Goal: Information Seeking & Learning: Learn about a topic

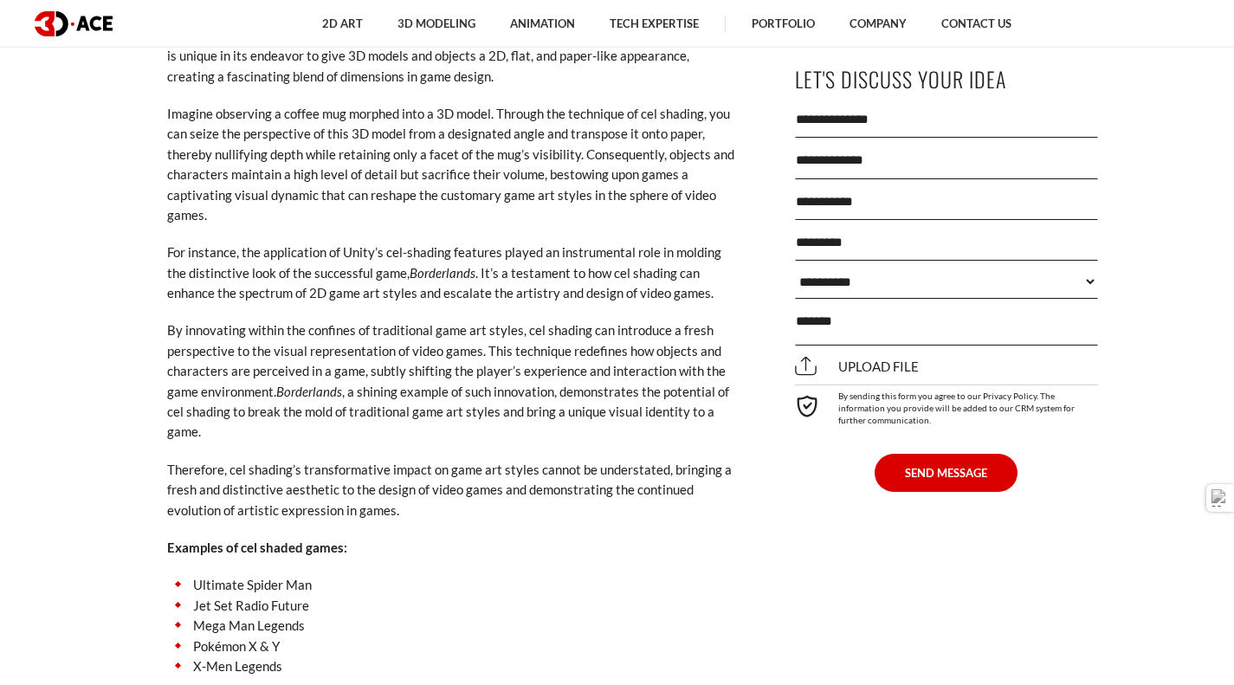
scroll to position [6308, 0]
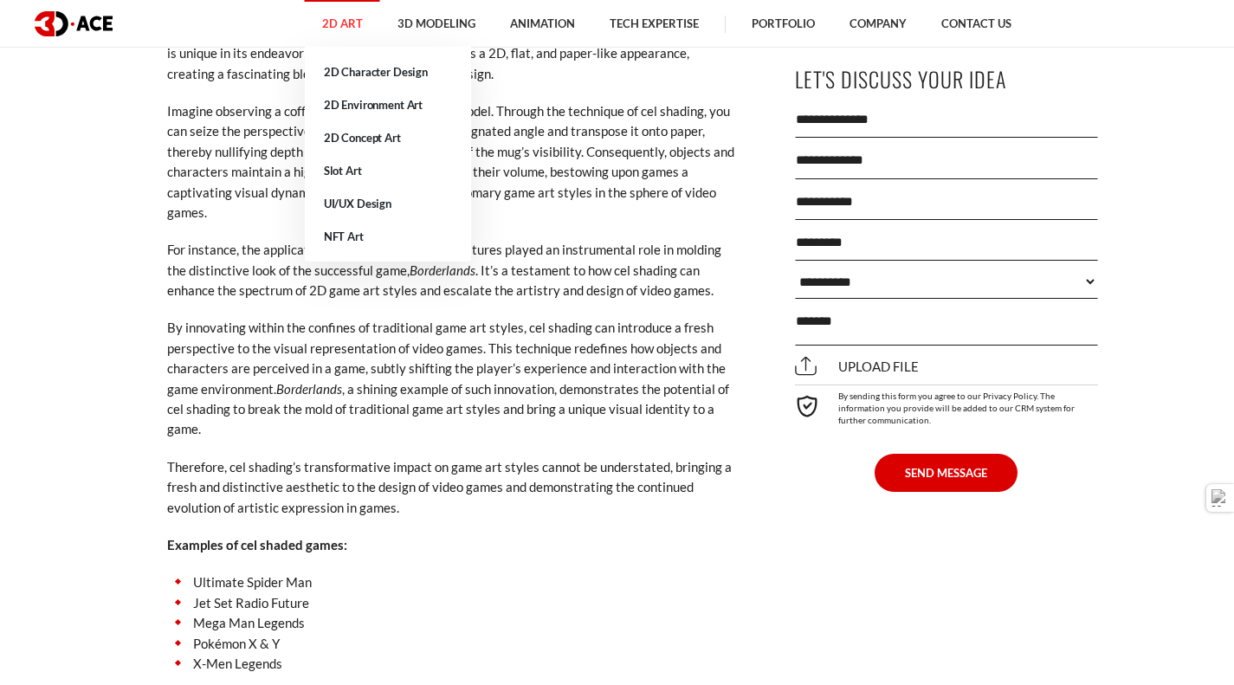
click at [345, 33] on link "2D Art" at bounding box center [342, 24] width 75 height 48
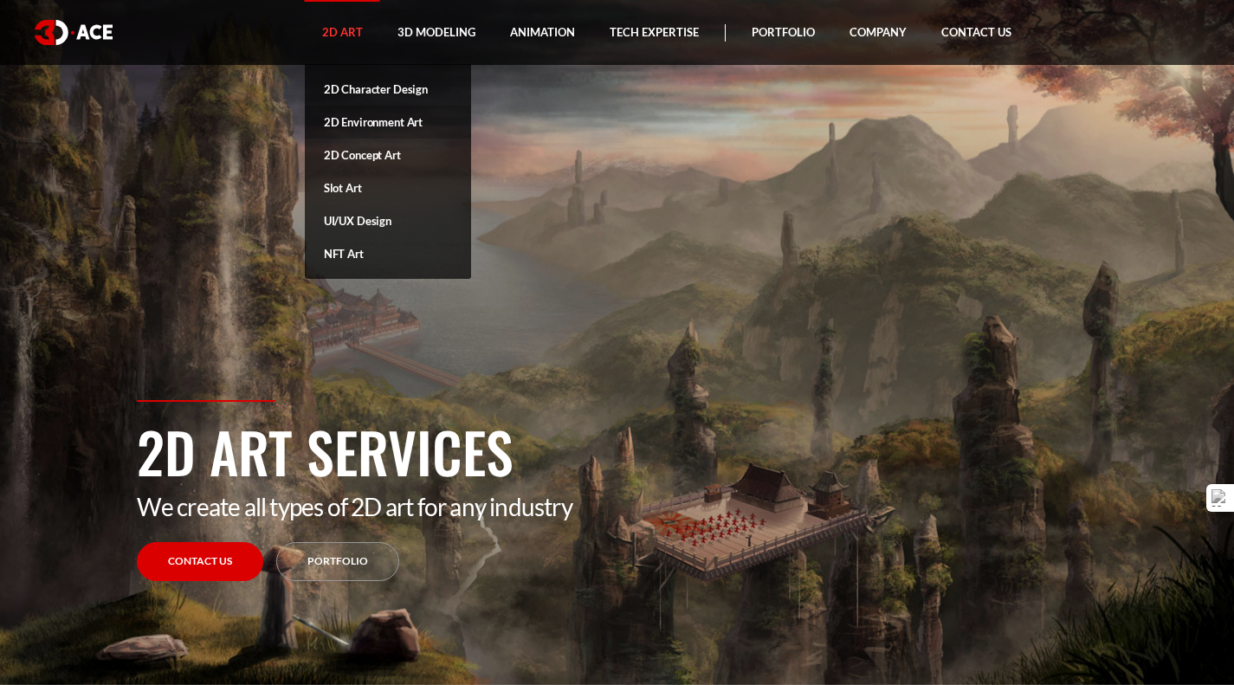
click at [383, 121] on link "2D Environment Art" at bounding box center [388, 122] width 166 height 33
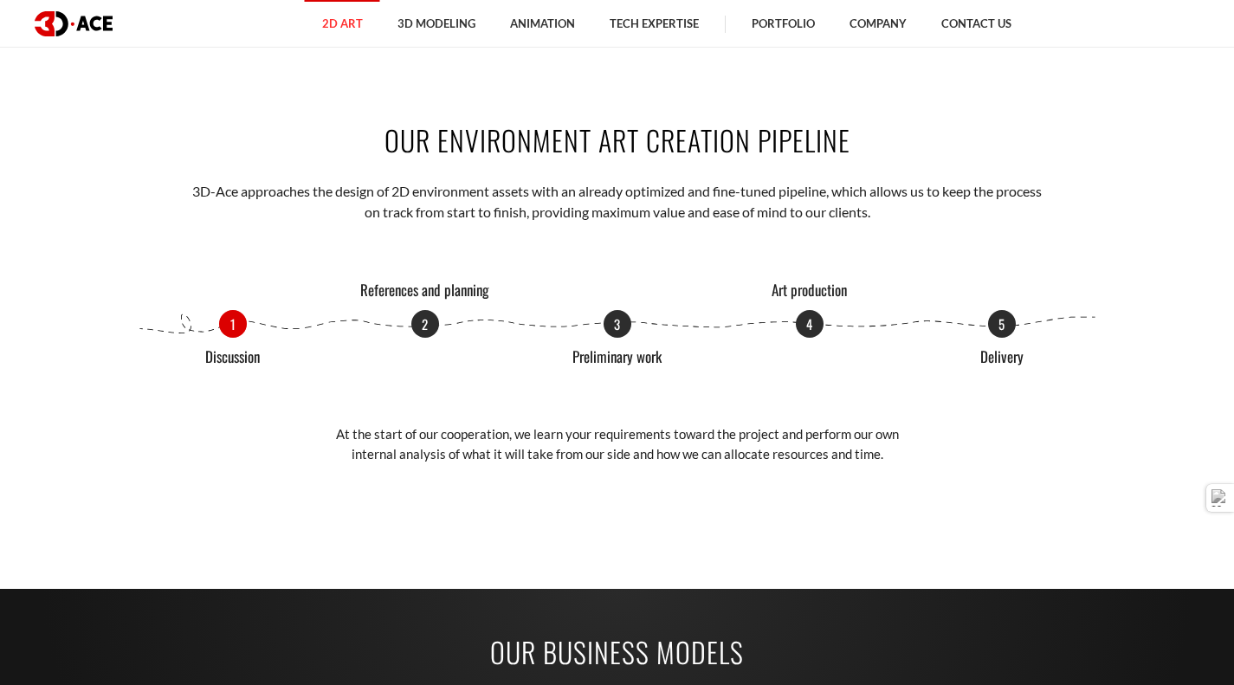
scroll to position [2030, 0]
